Goal: Find specific page/section: Find specific page/section

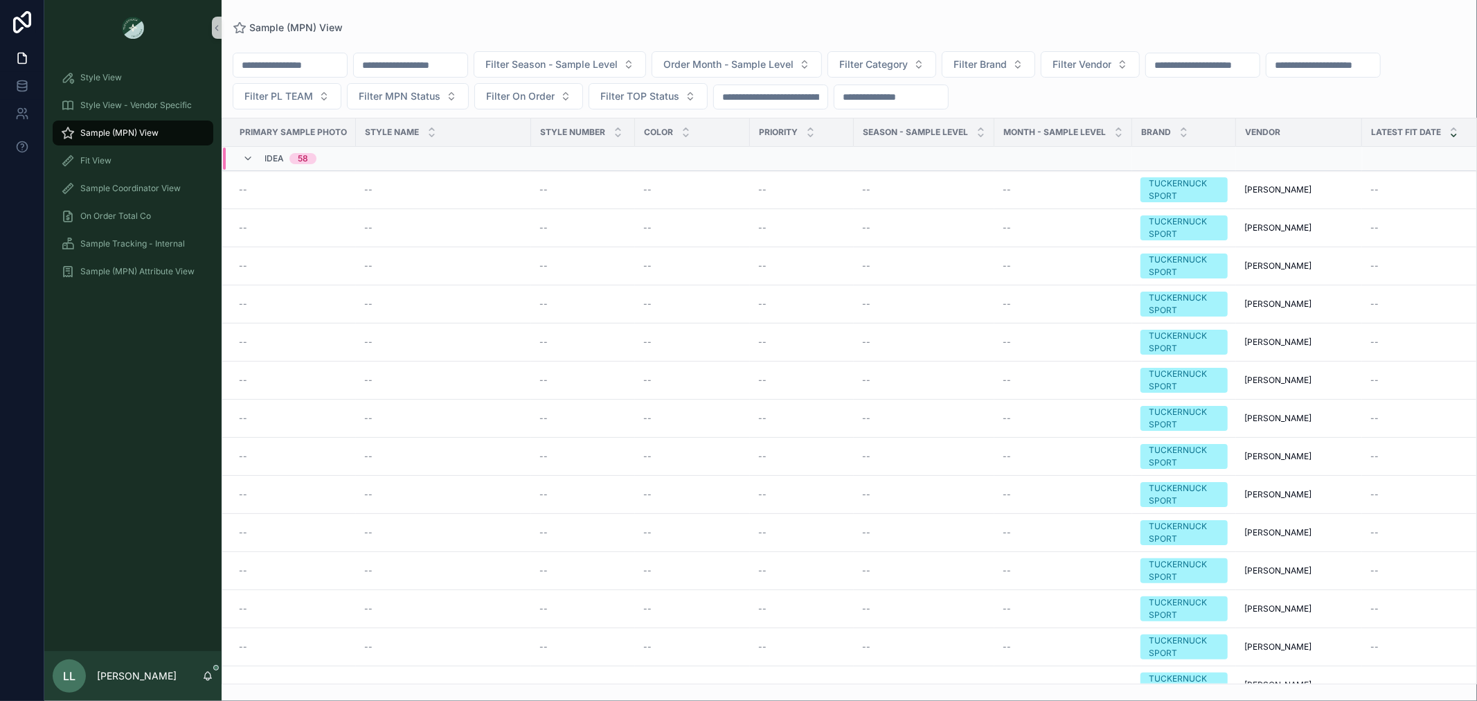
click at [455, 65] on input "scrollable content" at bounding box center [411, 64] width 114 height 19
paste input "*******"
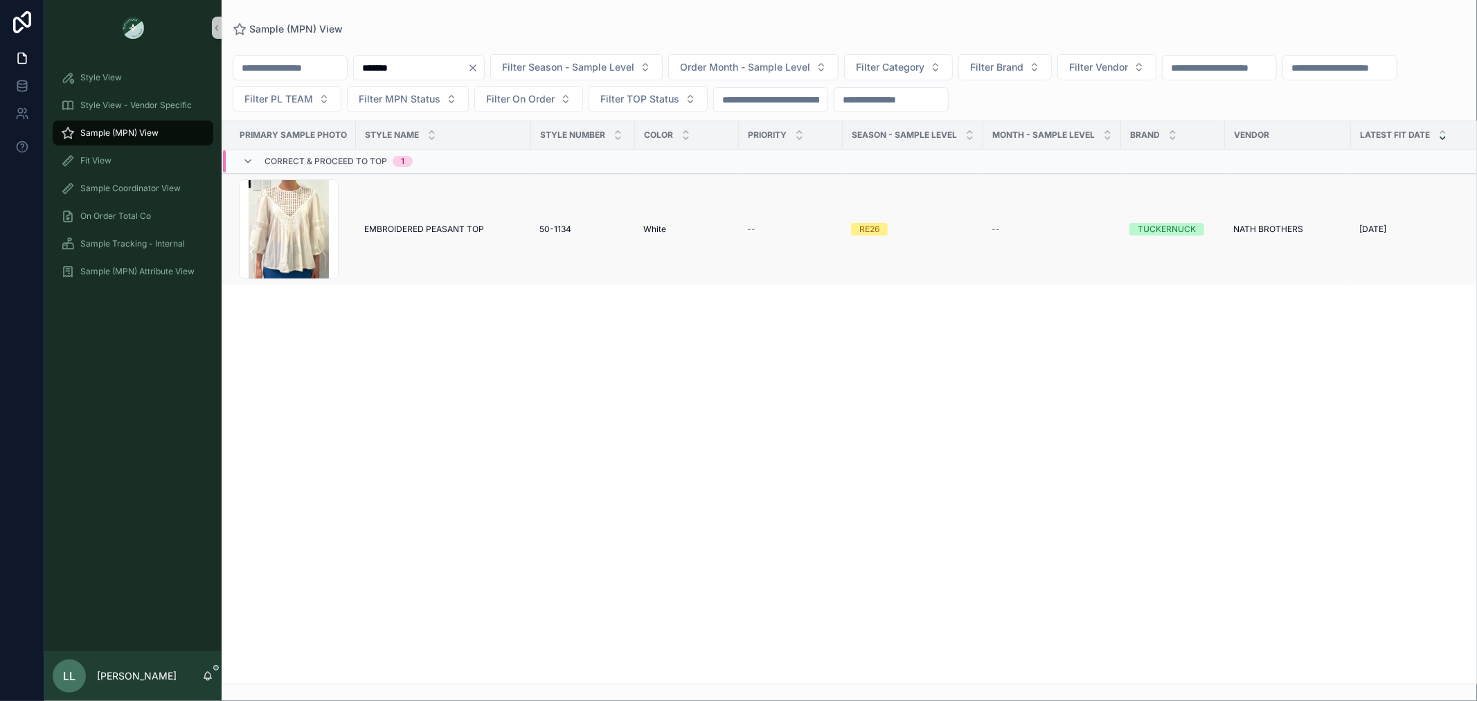
type input "*******"
click at [453, 215] on td "EMBROIDERED PEASANT TOP EMBROIDERED PEASANT TOP" at bounding box center [443, 230] width 175 height 112
click at [464, 240] on td "EMBROIDERED PEASANT TOP EMBROIDERED PEASANT TOP" at bounding box center [443, 230] width 175 height 112
click at [458, 225] on span "EMBROIDERED PEASANT TOP" at bounding box center [424, 229] width 120 height 11
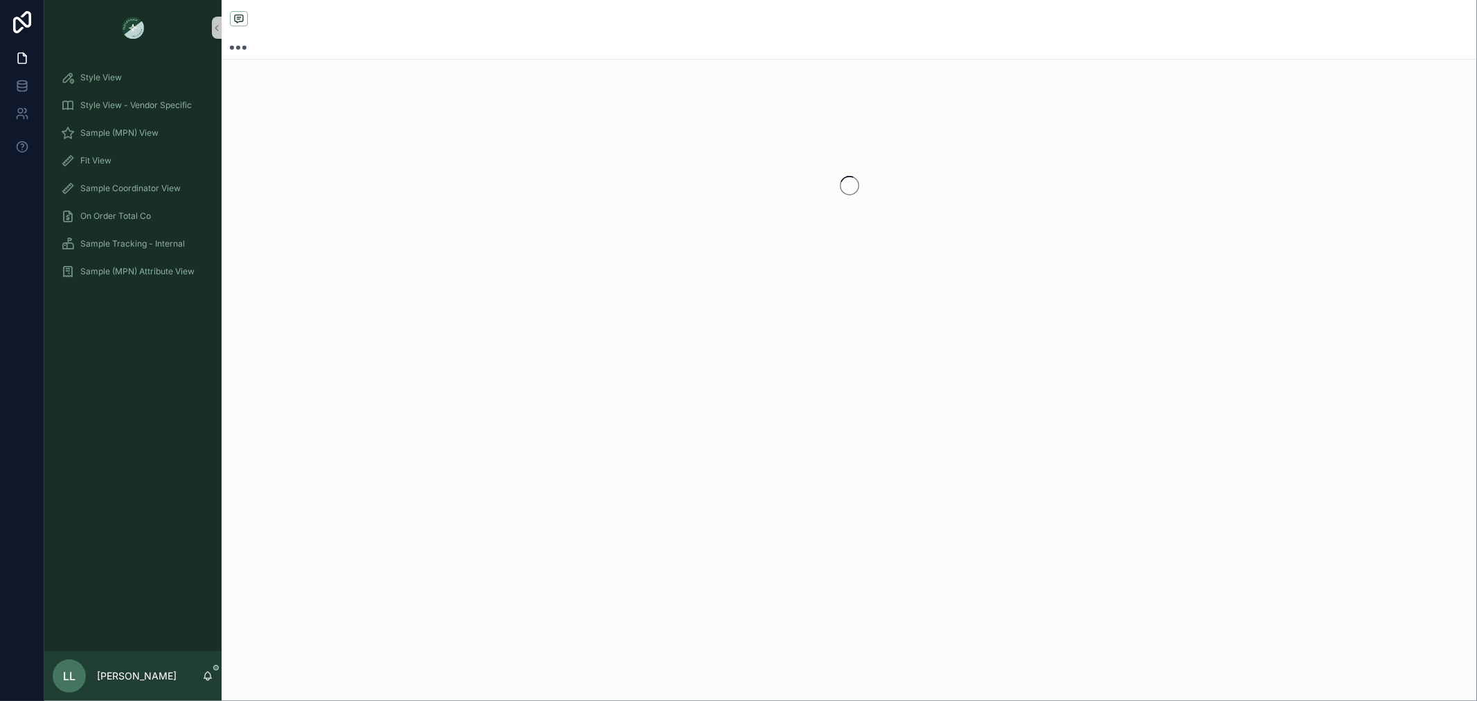
click at [458, 225] on div "scrollable content" at bounding box center [850, 185] width 1256 height 219
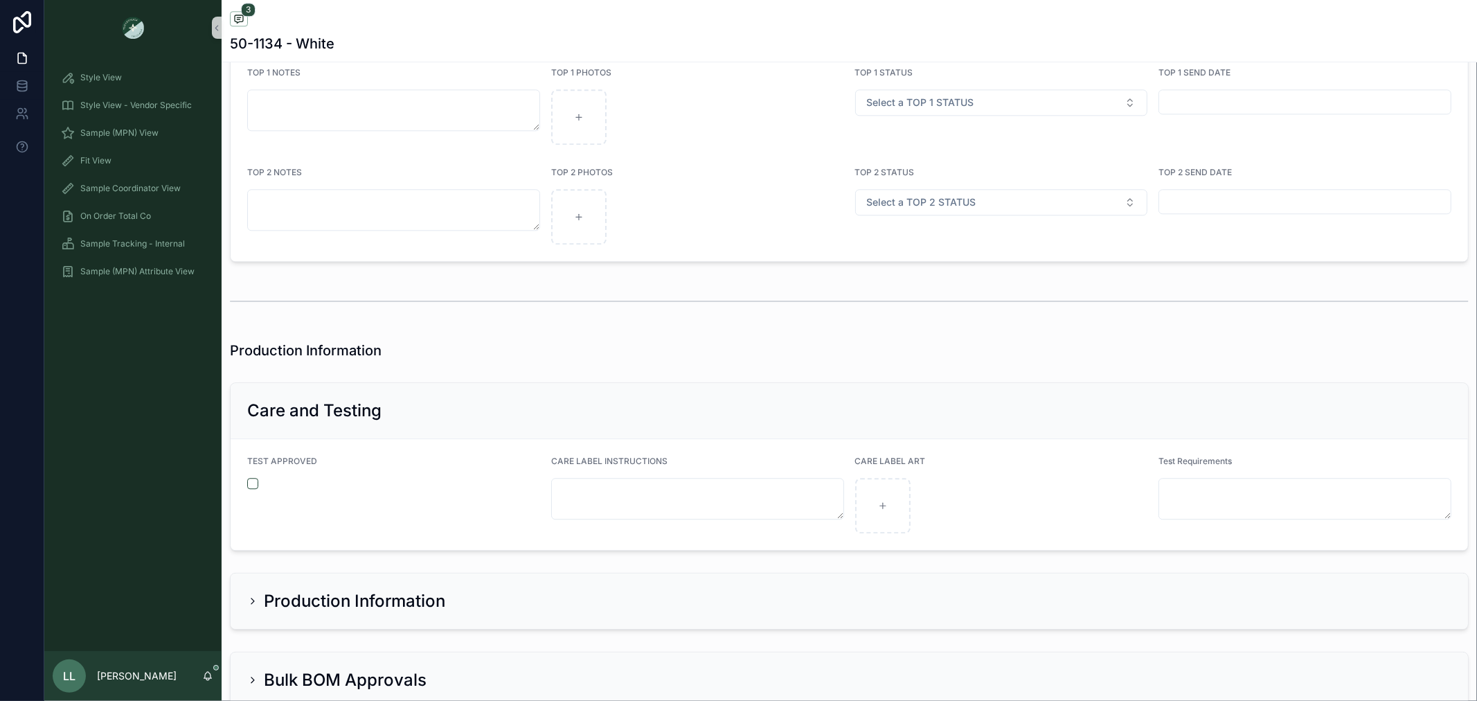
scroll to position [3006, 0]
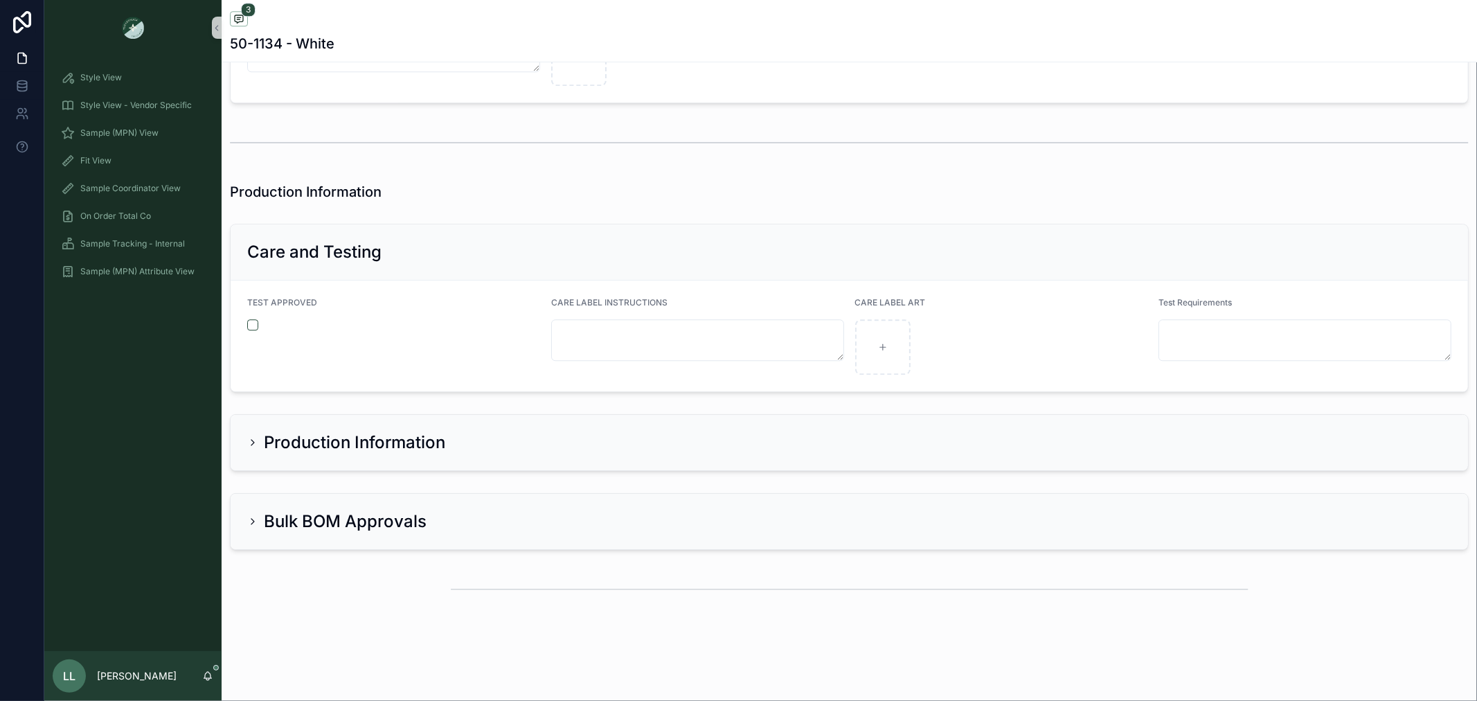
click at [684, 534] on div "Bulk BOM Approvals" at bounding box center [850, 521] width 1238 height 55
click at [672, 511] on div "Bulk BOM Approvals" at bounding box center [849, 521] width 1204 height 22
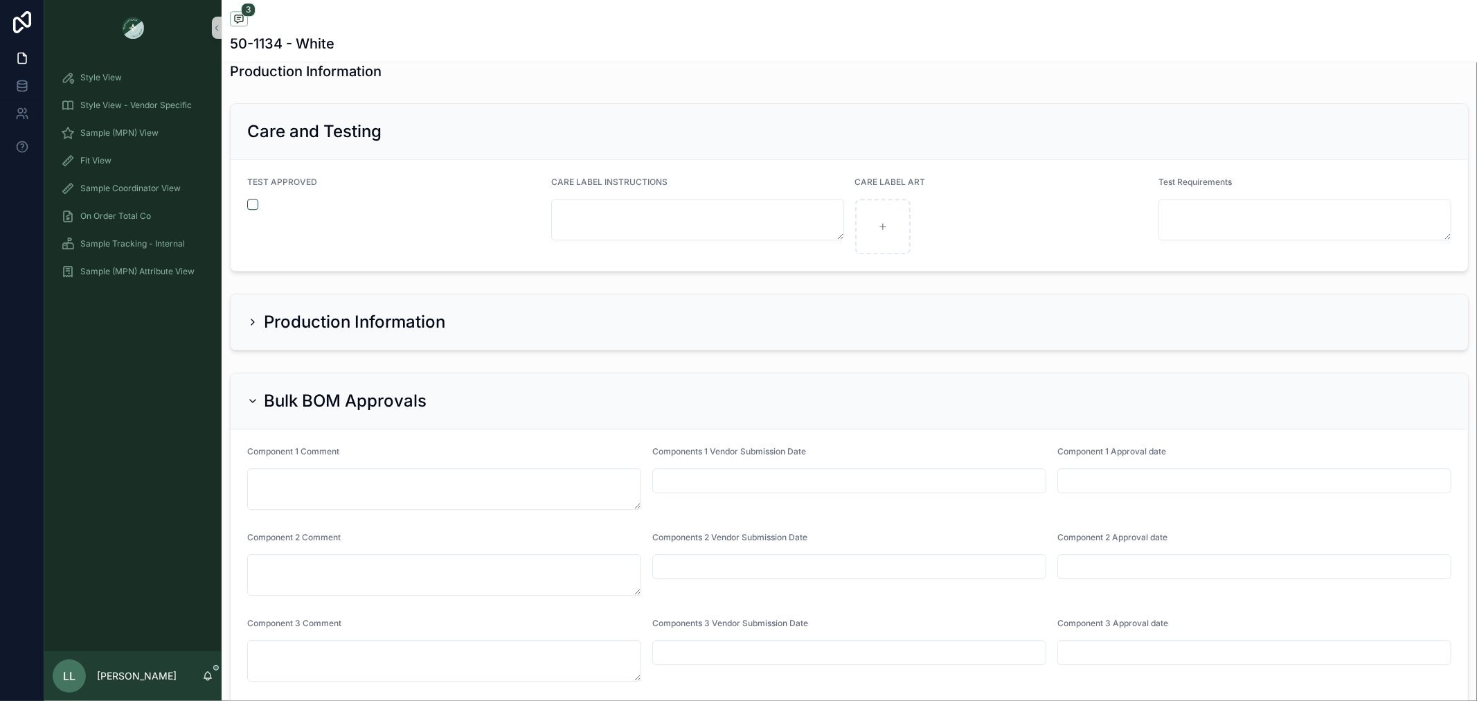
scroll to position [3314, 0]
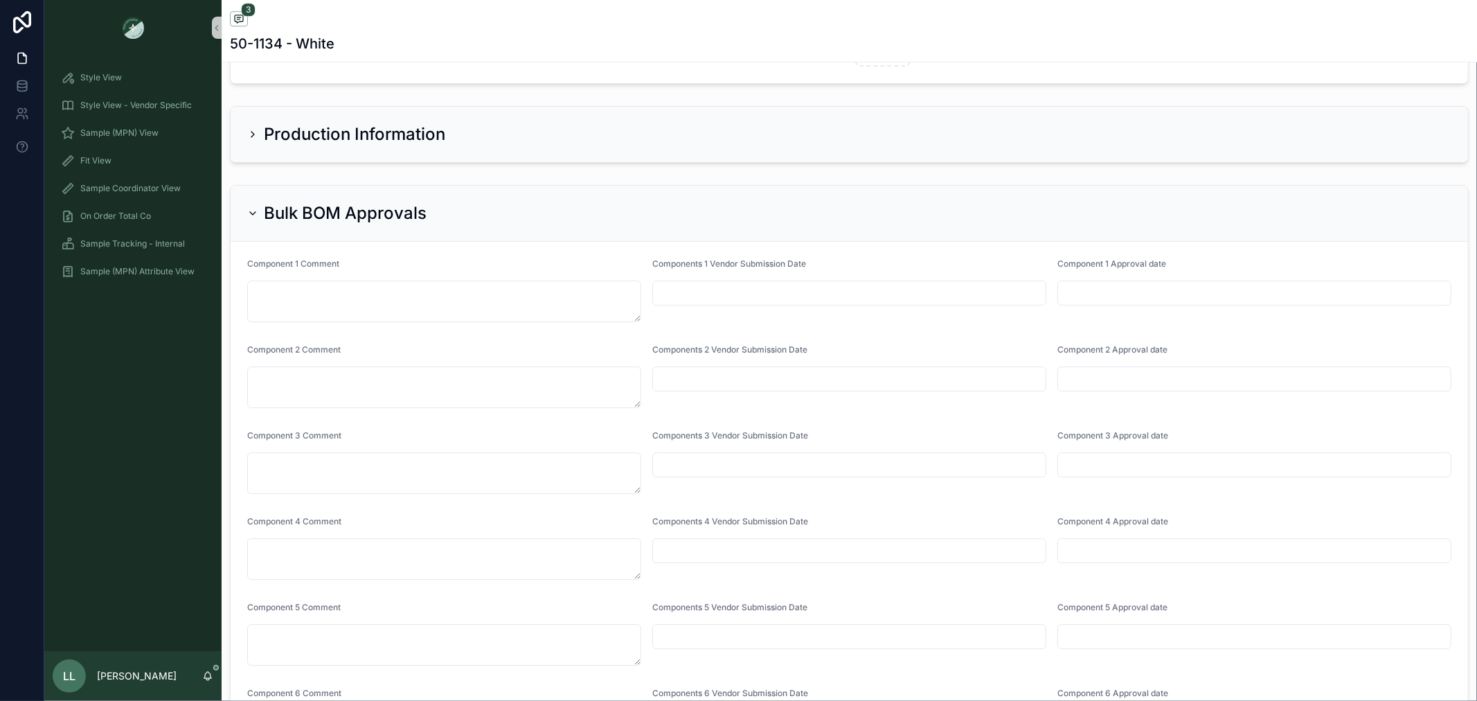
click at [530, 143] on div "Production Information" at bounding box center [849, 134] width 1204 height 22
click at [296, 130] on h2 "Production Information" at bounding box center [354, 134] width 181 height 22
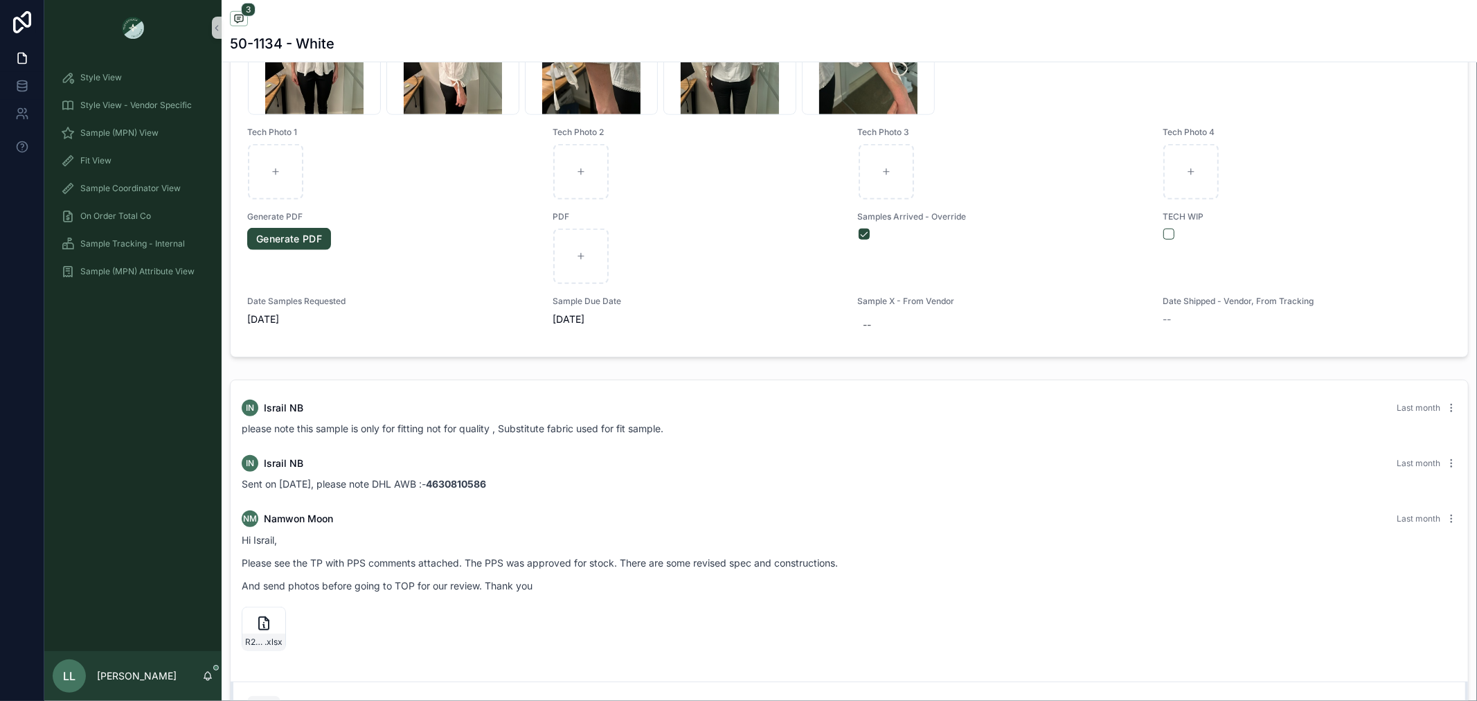
scroll to position [852, 0]
